Goal: Information Seeking & Learning: Learn about a topic

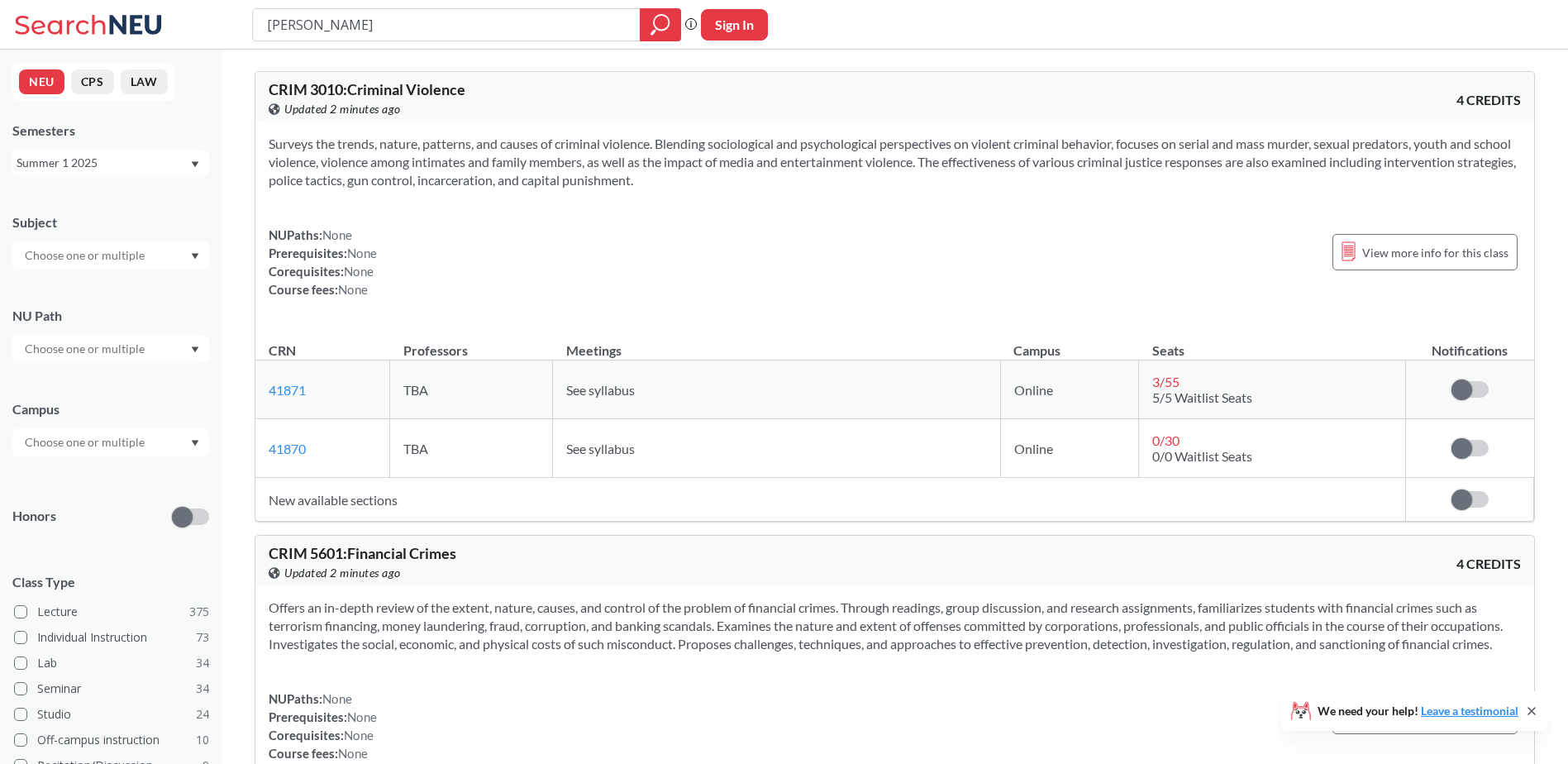
click at [71, 27] on icon at bounding box center [91, 25] width 154 height 33
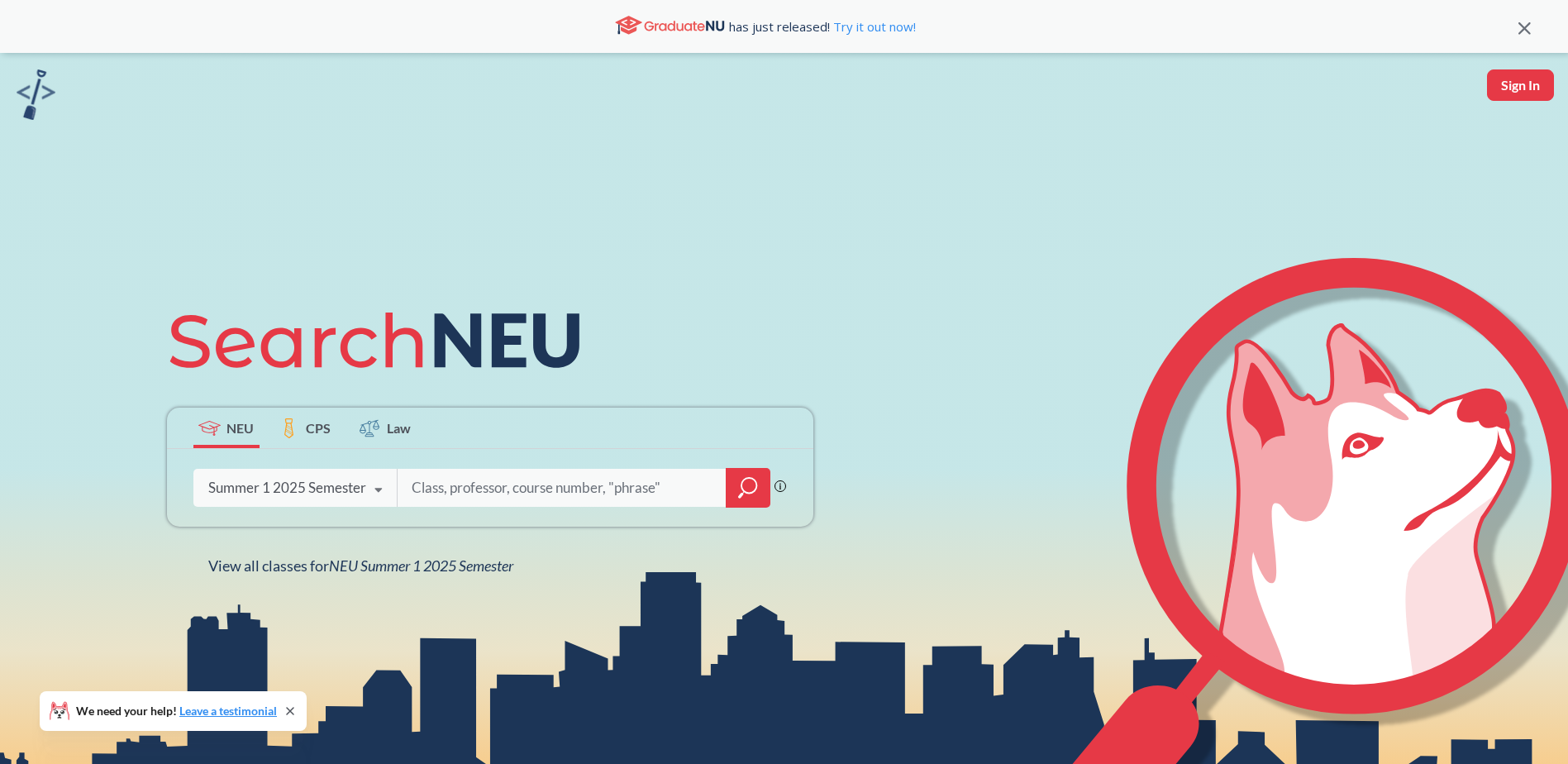
click at [309, 469] on div "Summer 1 2025 Semester Fall 2025 Semester Summer 2 2025 Semester Summer Full 20…" at bounding box center [295, 487] width 204 height 41
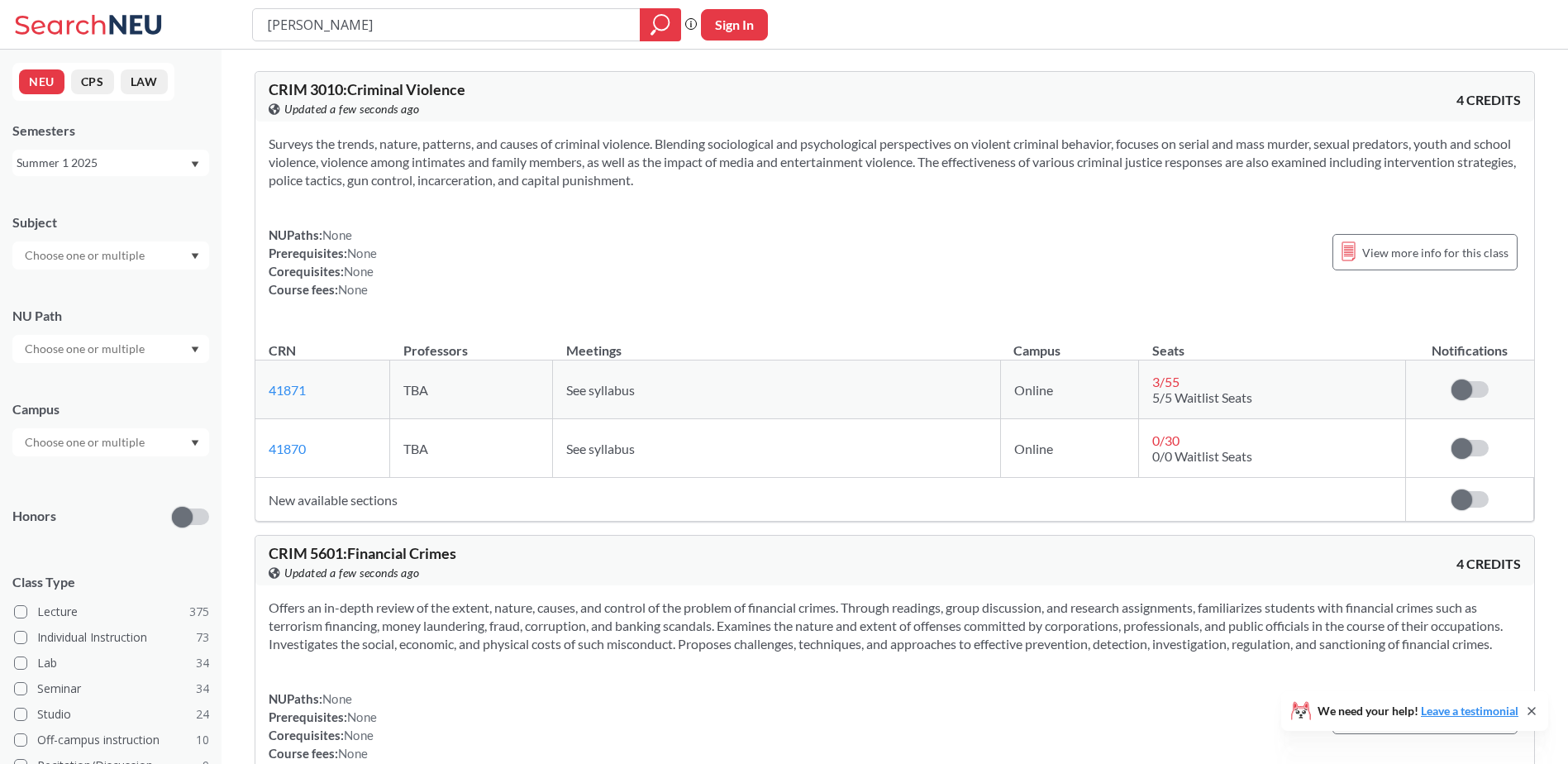
click at [301, 26] on input "[PERSON_NAME]" at bounding box center [446, 25] width 363 height 28
type input "lpsc"
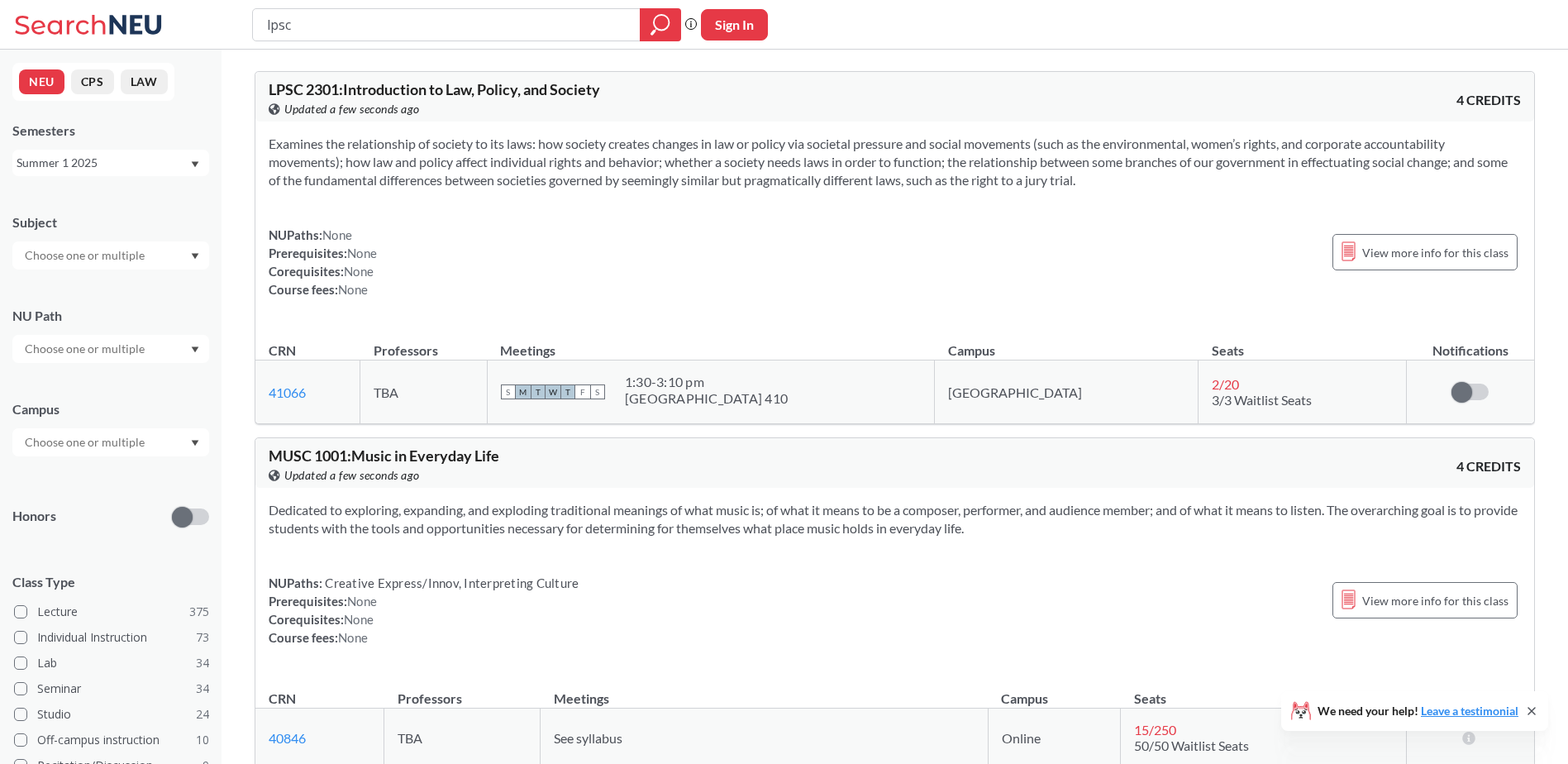
click at [168, 153] on div "Summer 1 2025" at bounding box center [111, 163] width 197 height 26
click at [156, 242] on div "Summer 2 2025" at bounding box center [114, 244] width 187 height 18
click at [173, 169] on div "Summer 2 2025" at bounding box center [103, 163] width 173 height 18
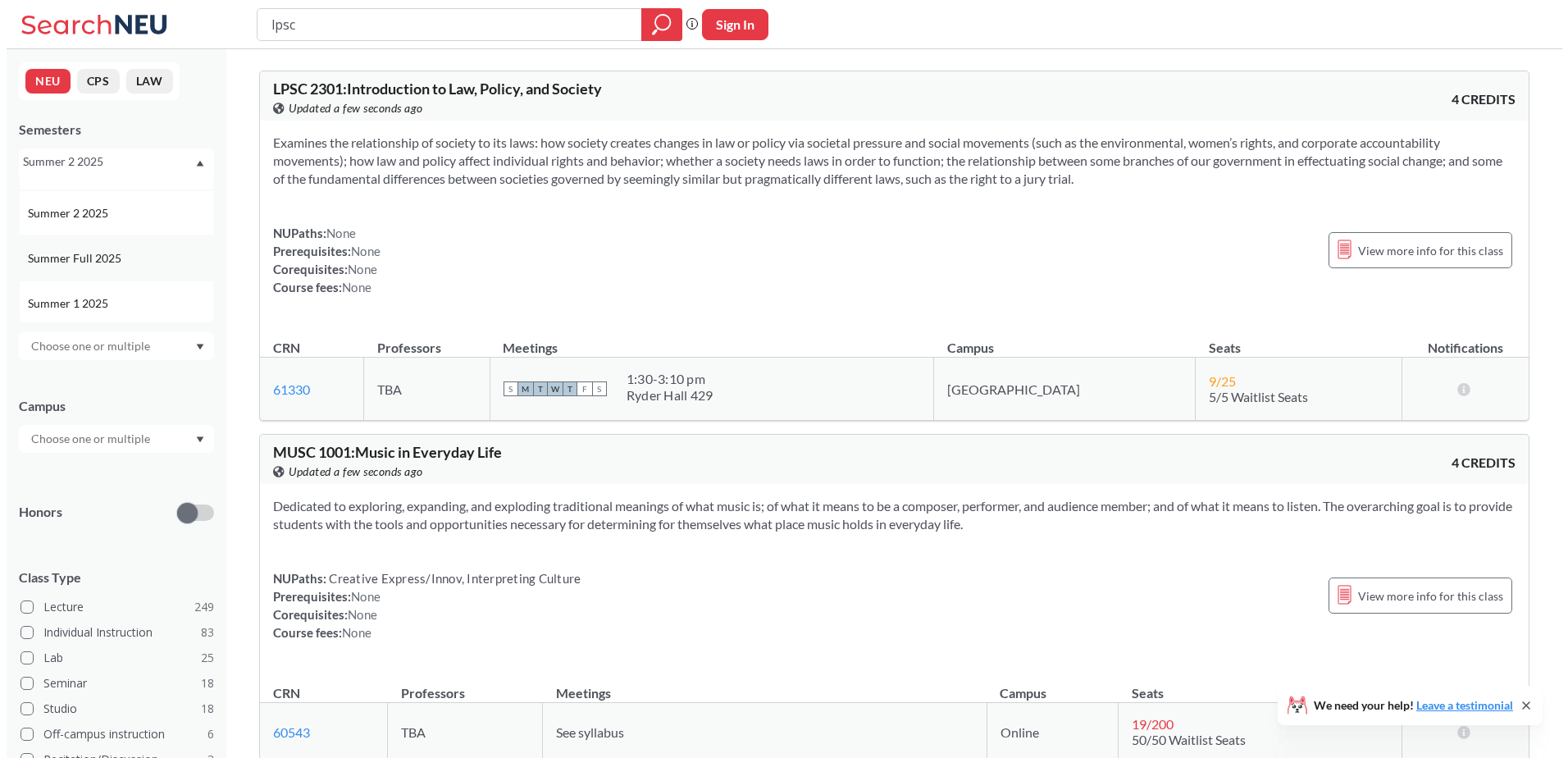
scroll to position [82, 0]
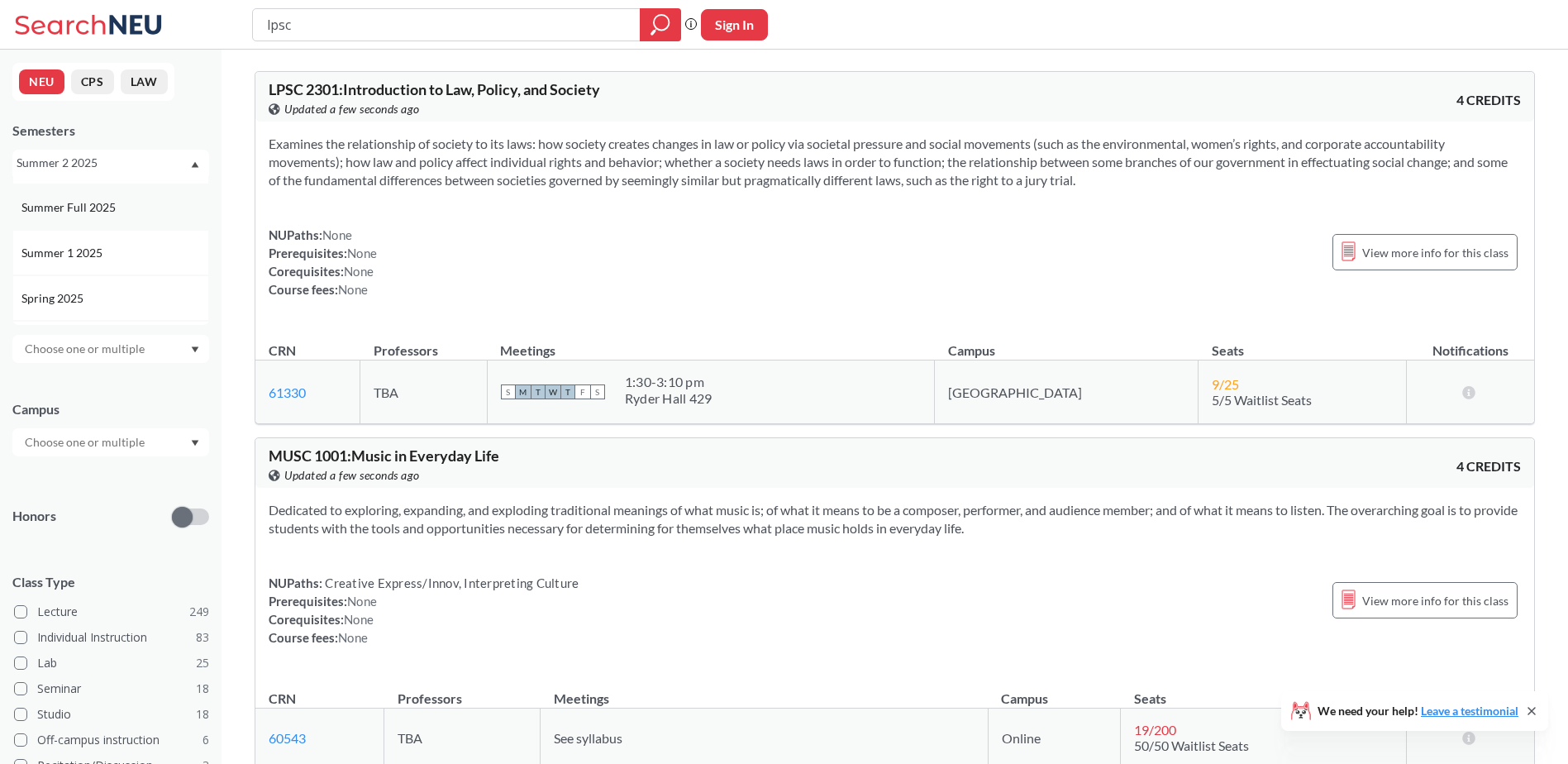
click at [146, 225] on div "Summer Full 2025" at bounding box center [111, 207] width 197 height 46
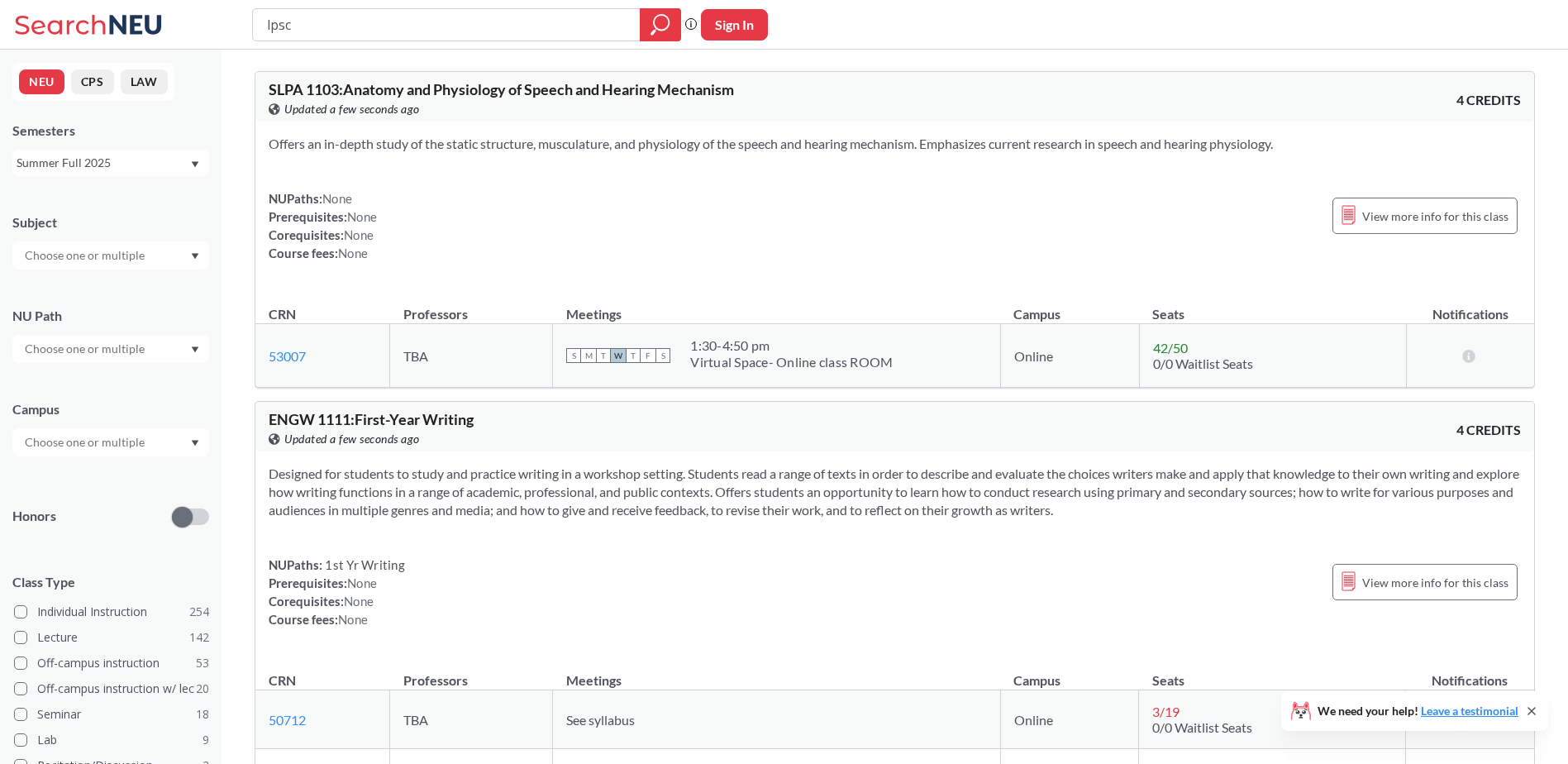
click at [138, 172] on div "Summer Full 2025" at bounding box center [111, 163] width 197 height 26
click at [122, 254] on div "Summer 2 2025" at bounding box center [111, 244] width 197 height 46
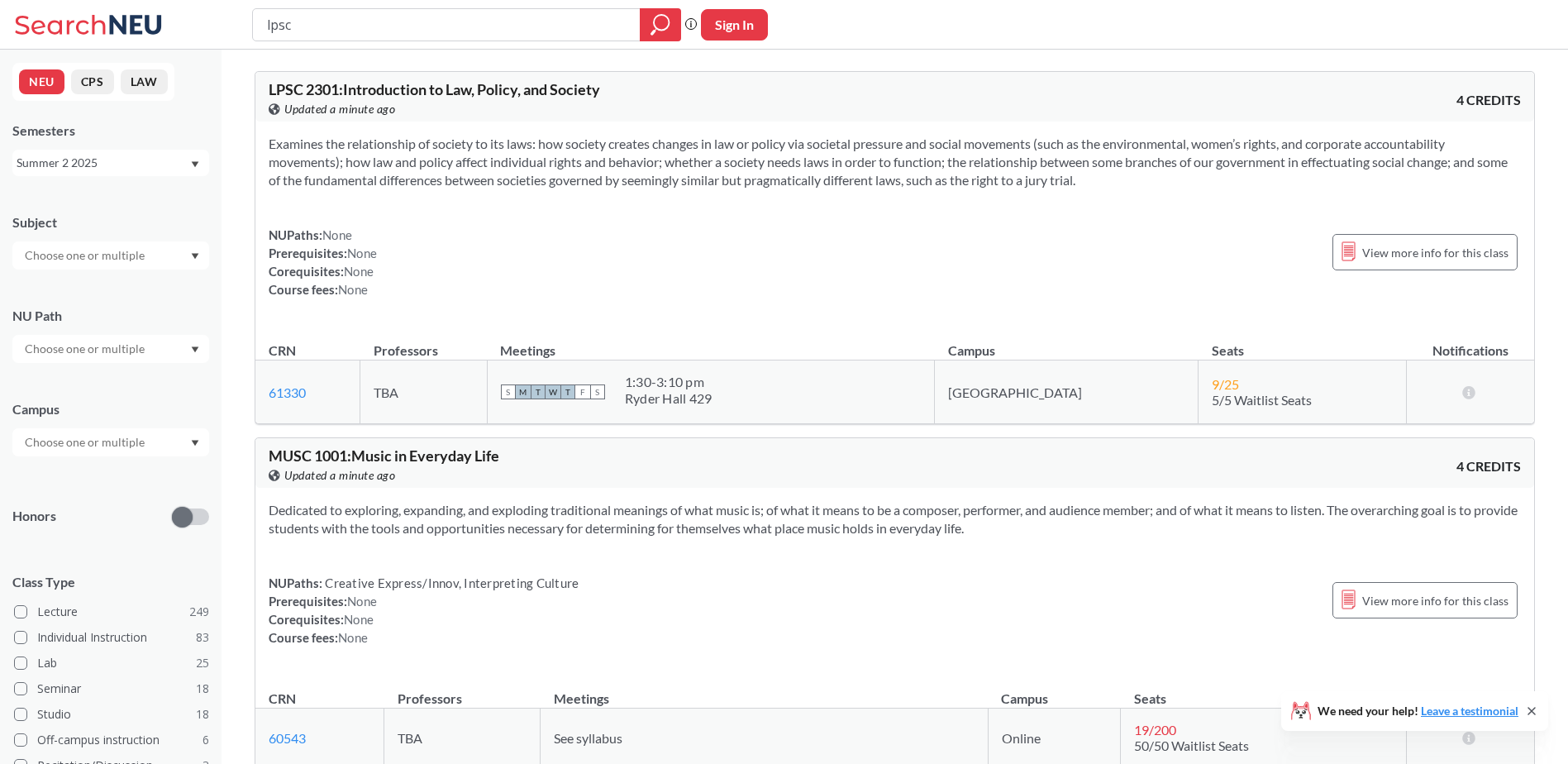
click at [391, 39] on div "lpsc" at bounding box center [467, 25] width 429 height 33
click at [383, 30] on input "lpsc" at bounding box center [446, 25] width 363 height 28
type input "engw"
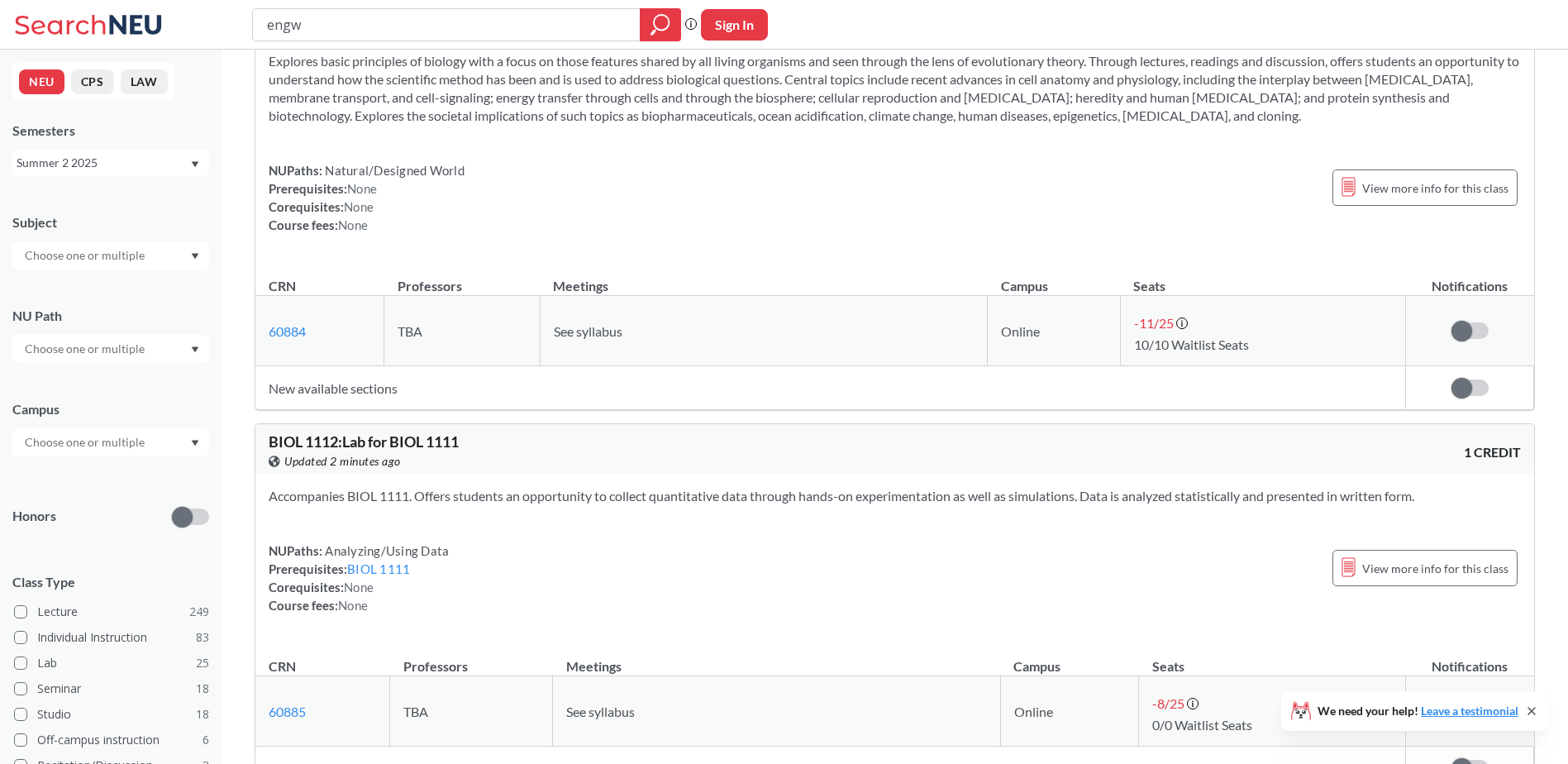
scroll to position [7608, 0]
